Goal: Navigation & Orientation: Find specific page/section

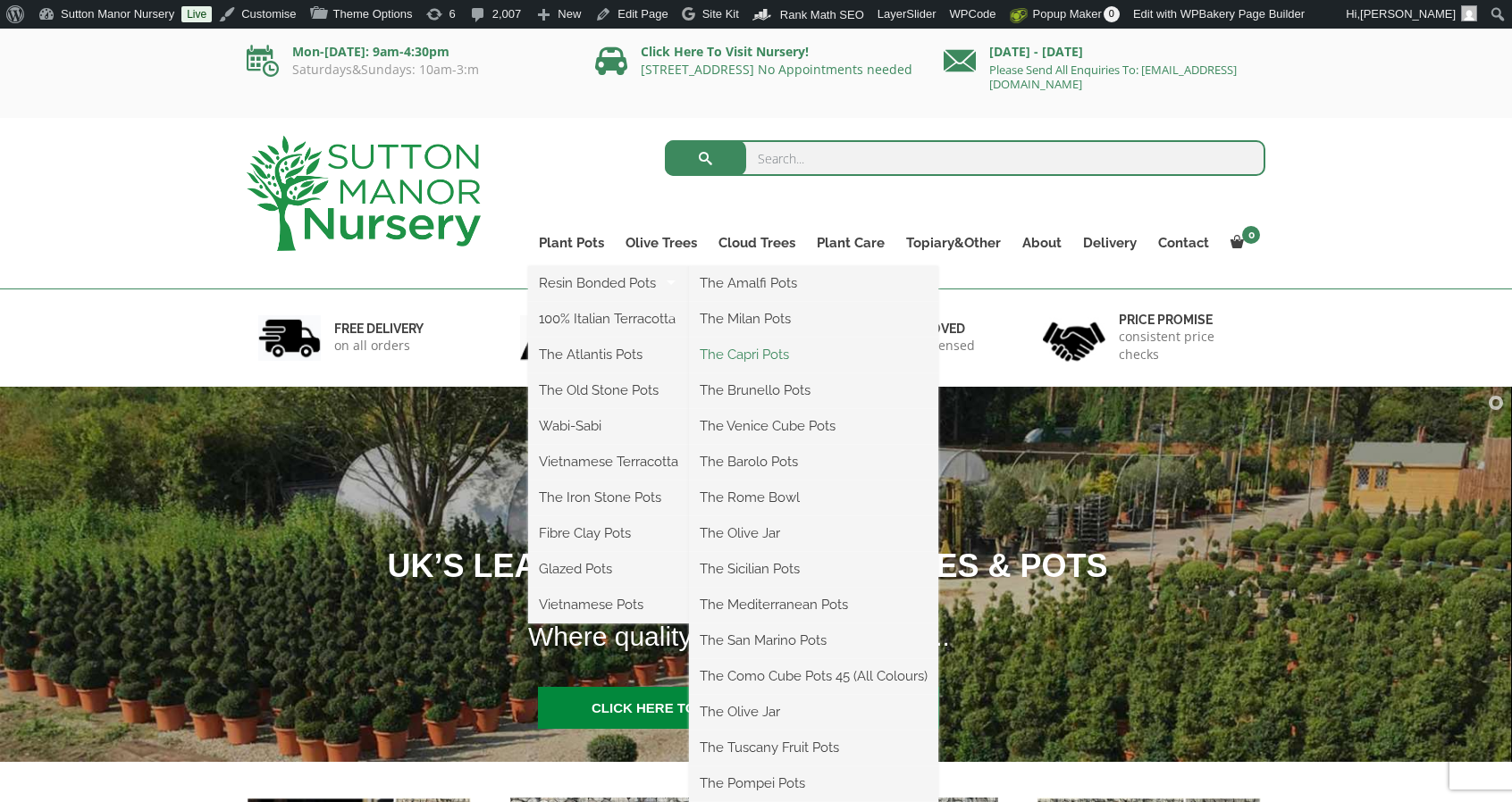
click at [759, 345] on link "The Capri Pots" at bounding box center [814, 354] width 249 height 26
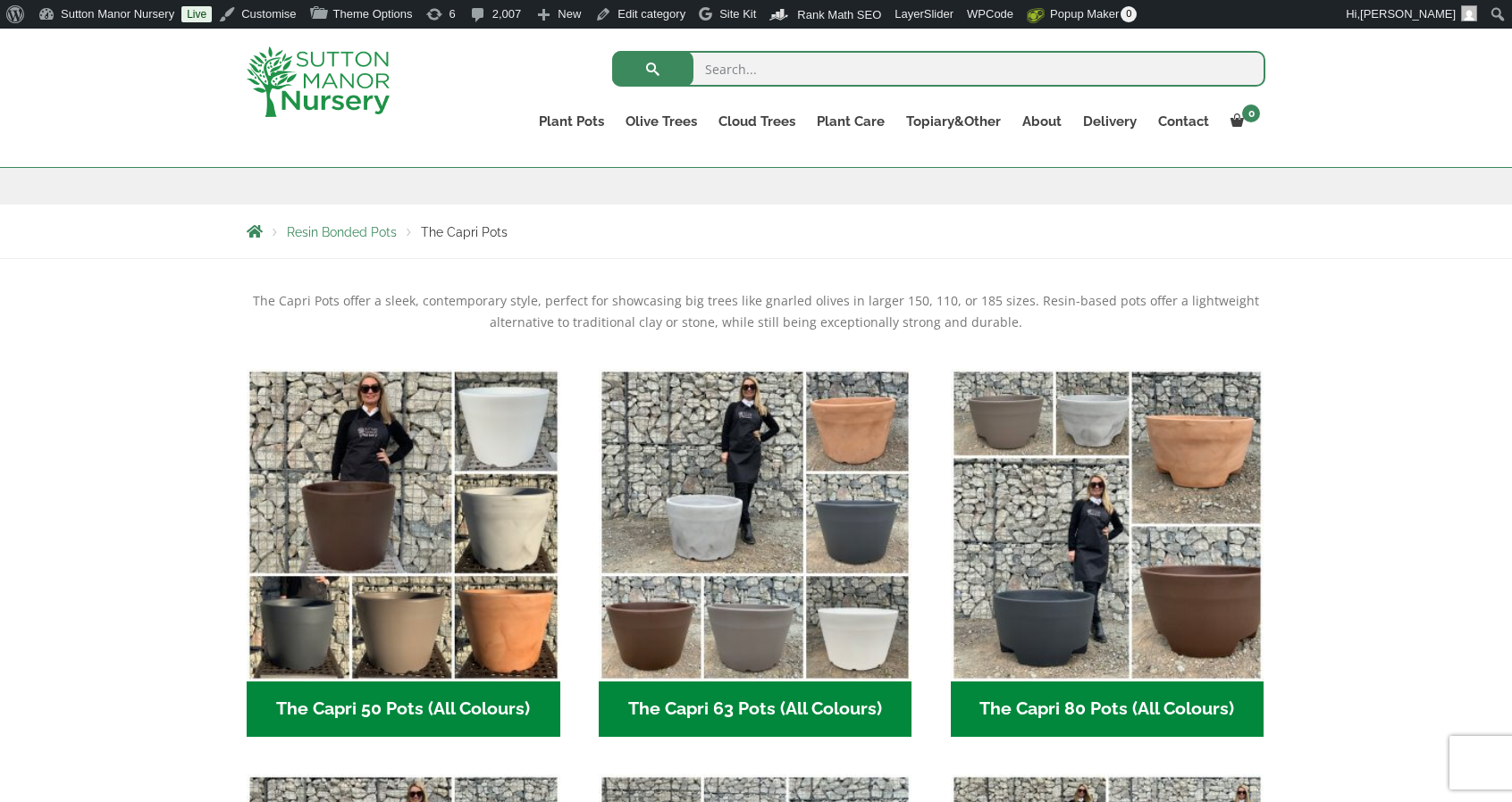
scroll to position [357, 0]
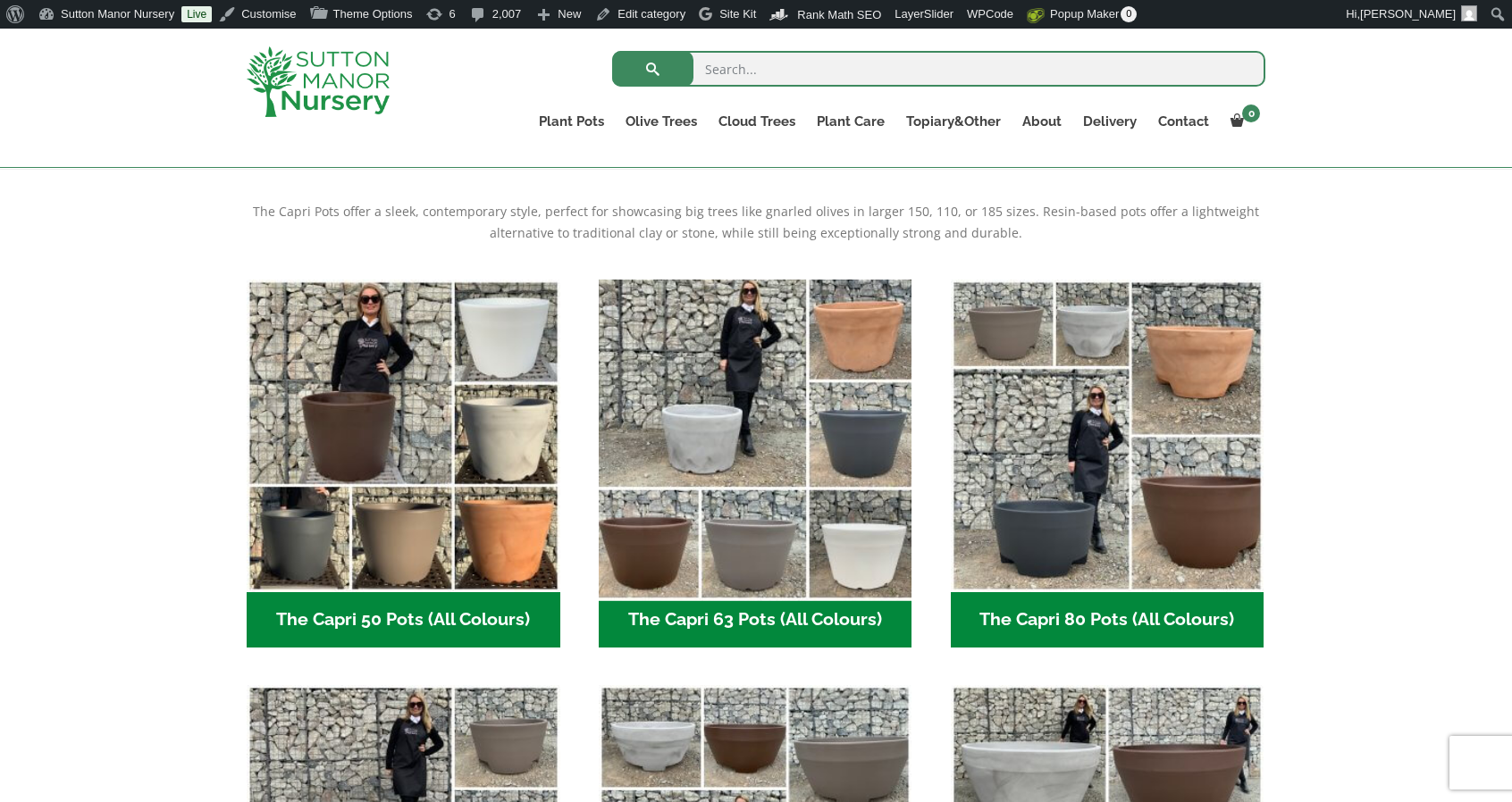
click at [757, 430] on img "Visit product category The Capri 63 Pots (All Colours)" at bounding box center [756, 436] width 329 height 329
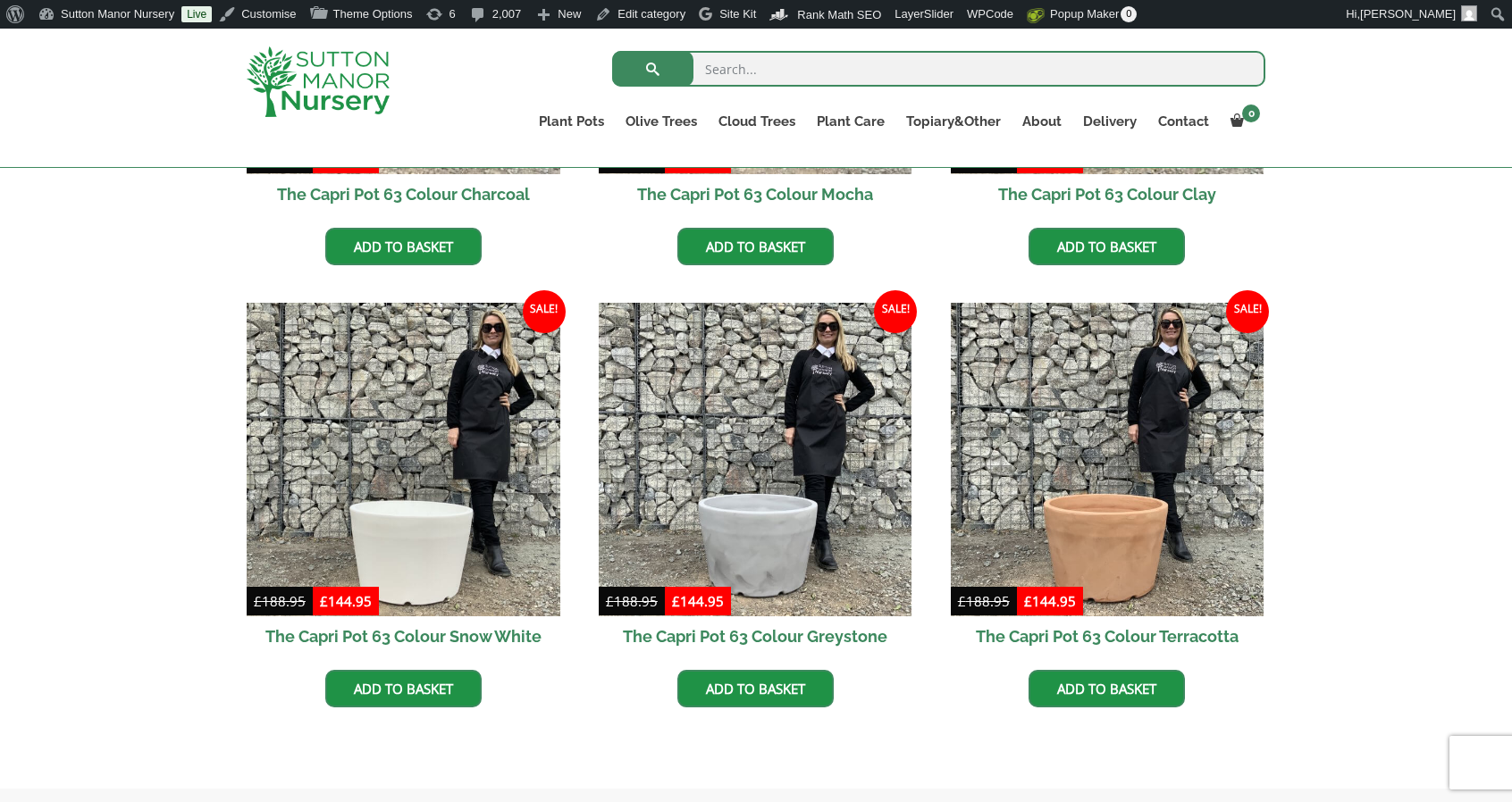
scroll to position [804, 0]
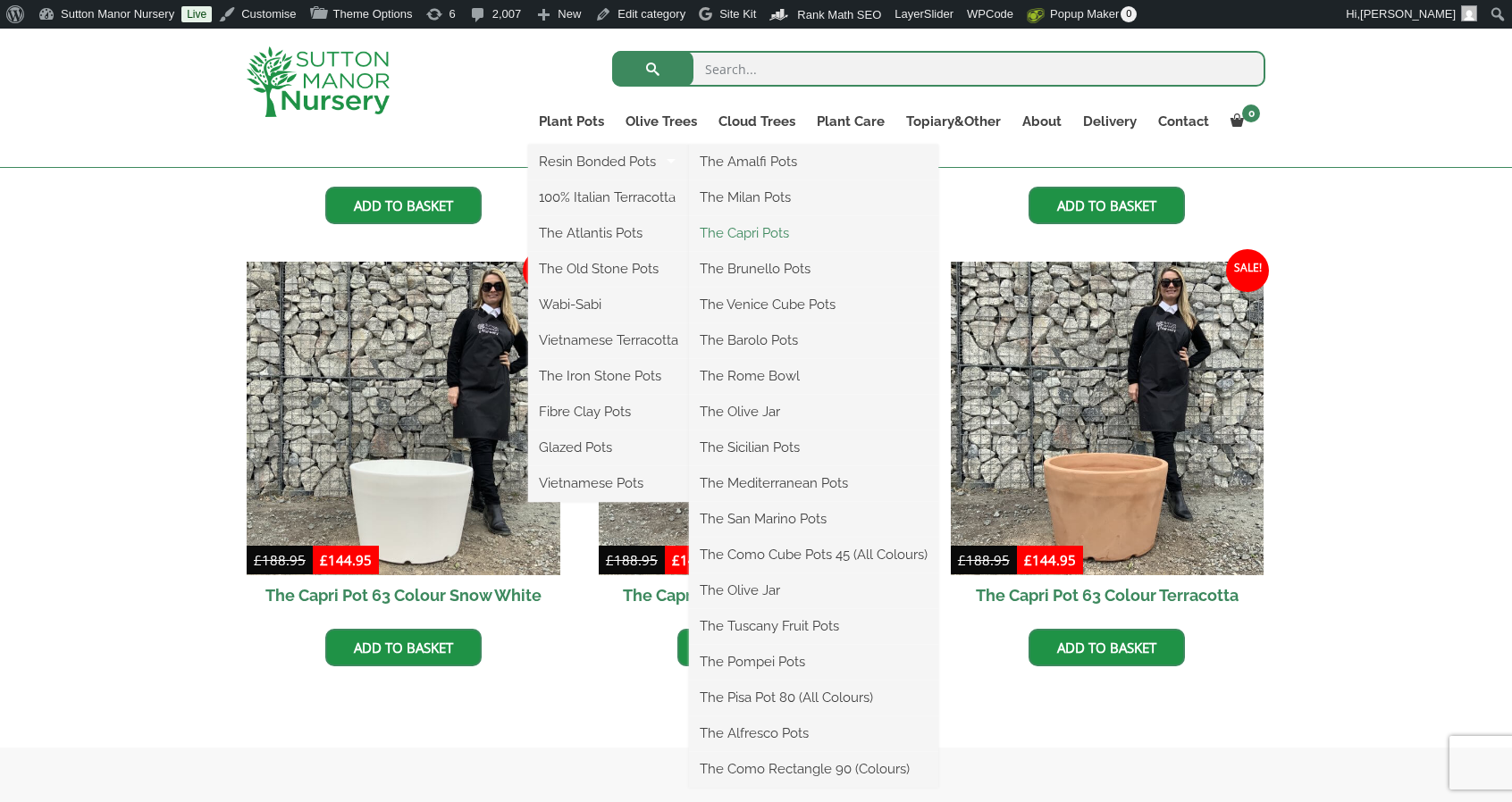
click at [782, 235] on link "The Capri Pots" at bounding box center [814, 233] width 249 height 26
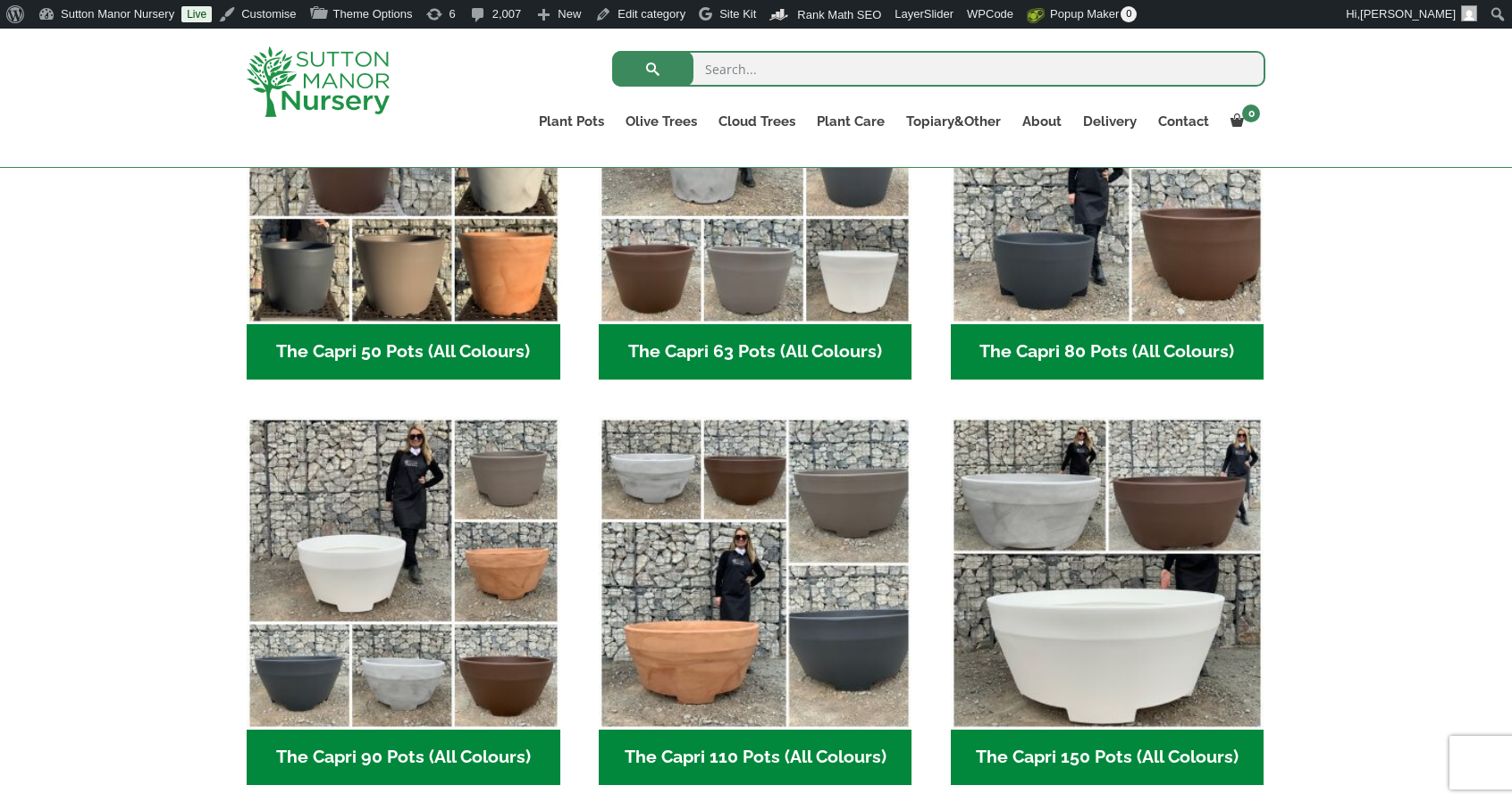
scroll to position [536, 0]
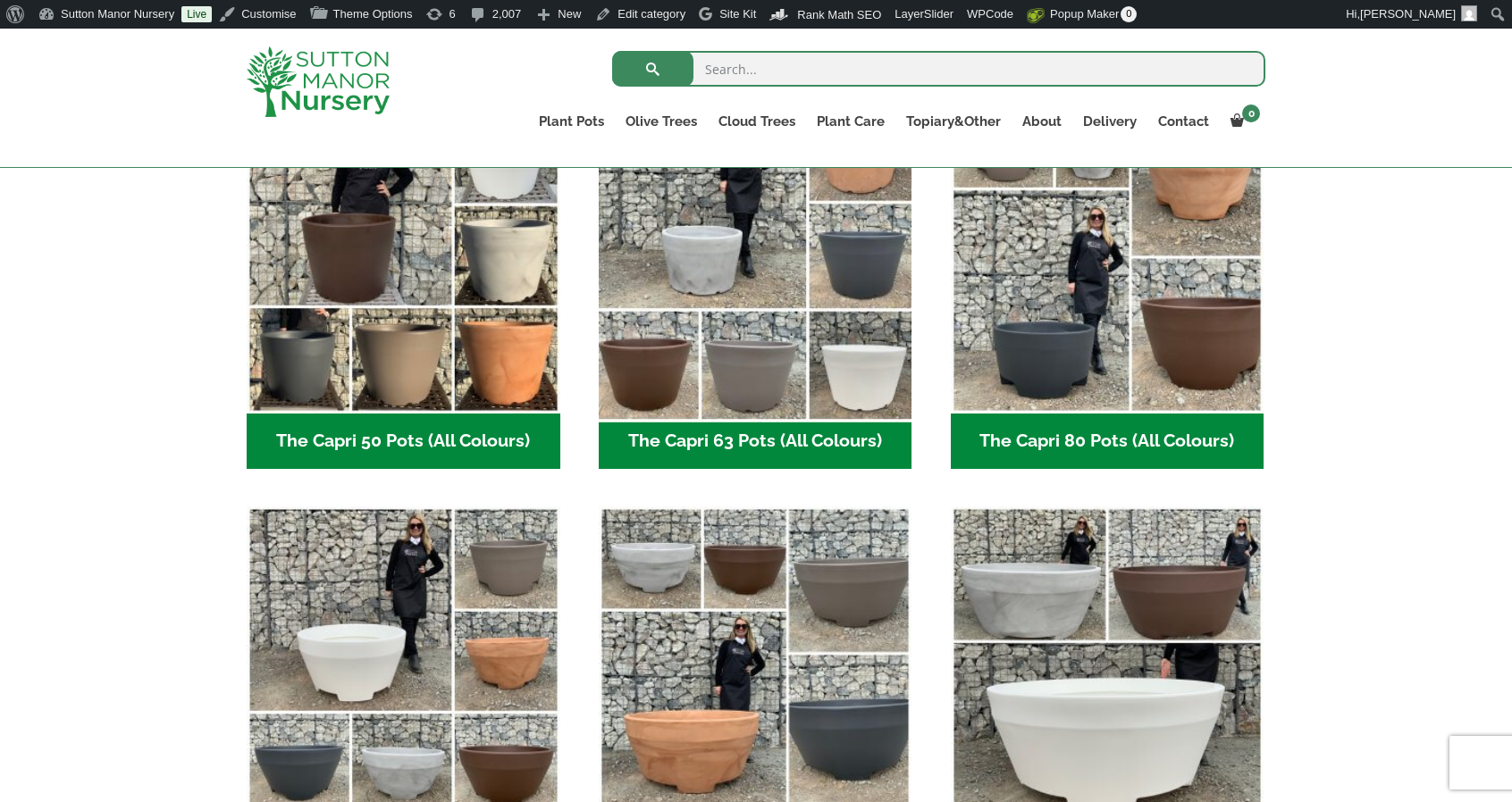
click at [694, 384] on img "Visit product category The Capri 63 Pots (All Colours)" at bounding box center [756, 257] width 329 height 329
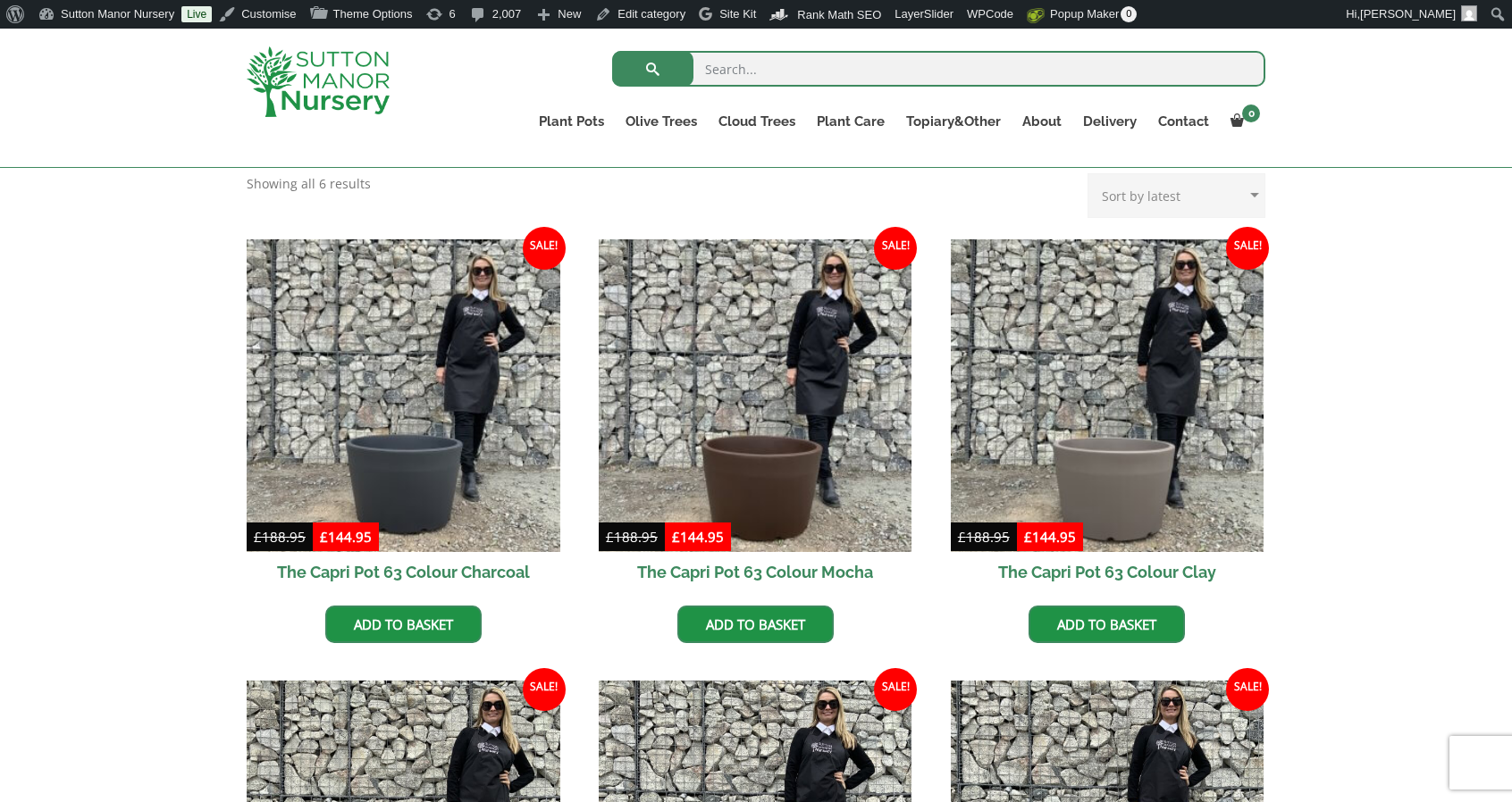
scroll to position [357, 0]
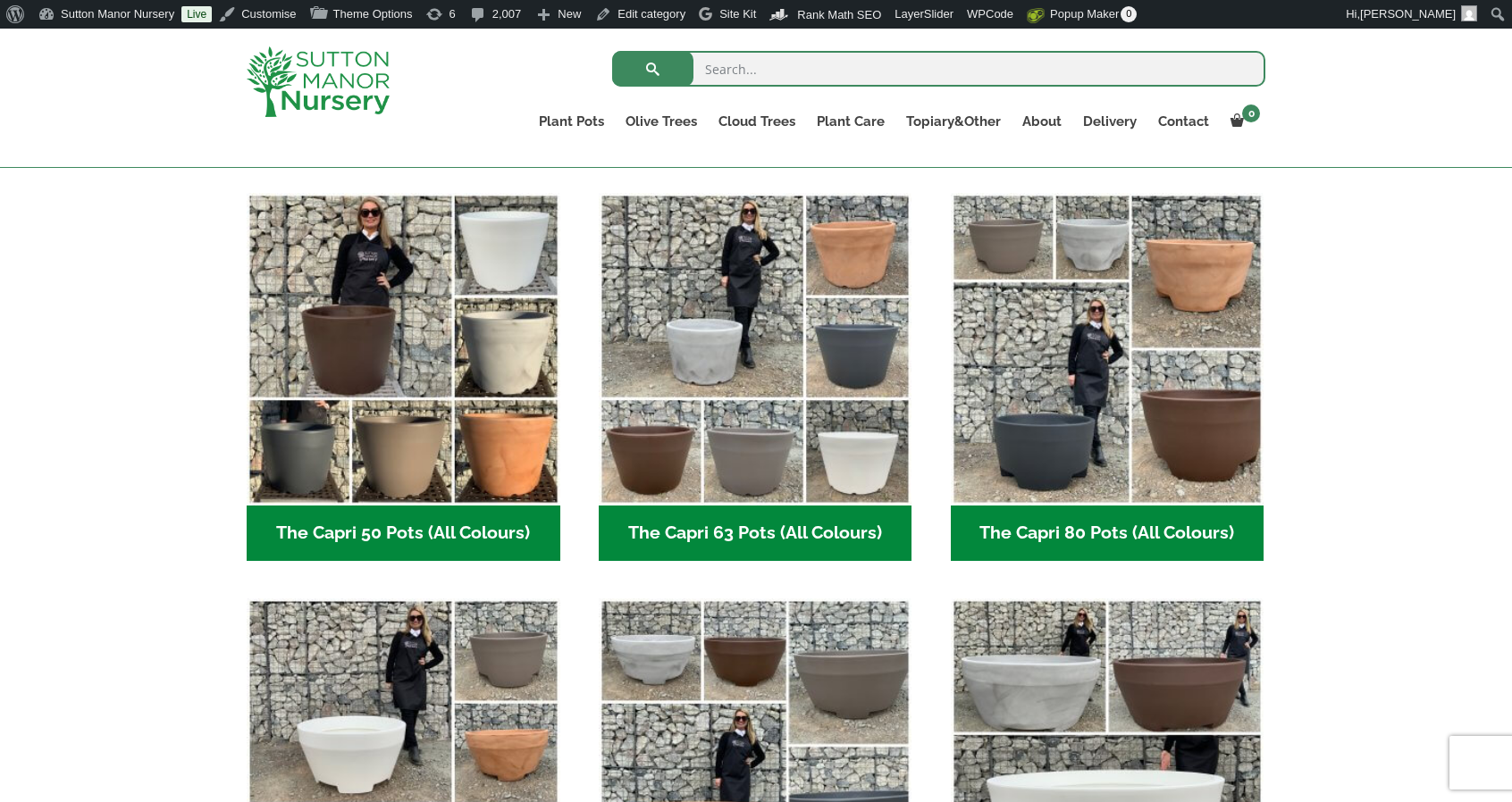
scroll to position [355, 0]
